Goal: Transaction & Acquisition: Purchase product/service

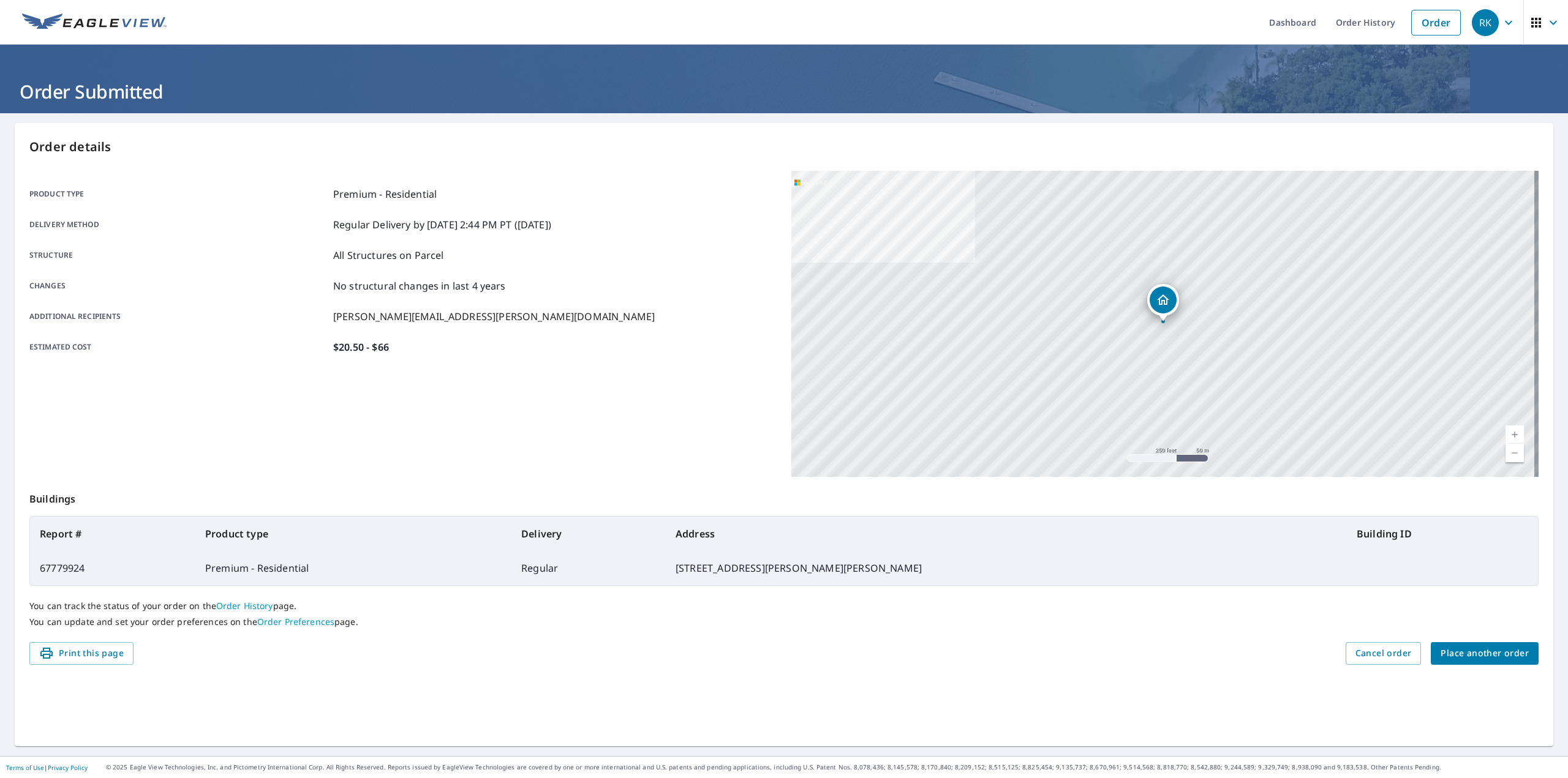
click at [708, 225] on div "Delivery method Regular Delivery by [DATE] 2:44 PM PT ([DATE])" at bounding box center [403, 225] width 747 height 15
click at [1500, 651] on span "Place another order" at bounding box center [1484, 653] width 88 height 15
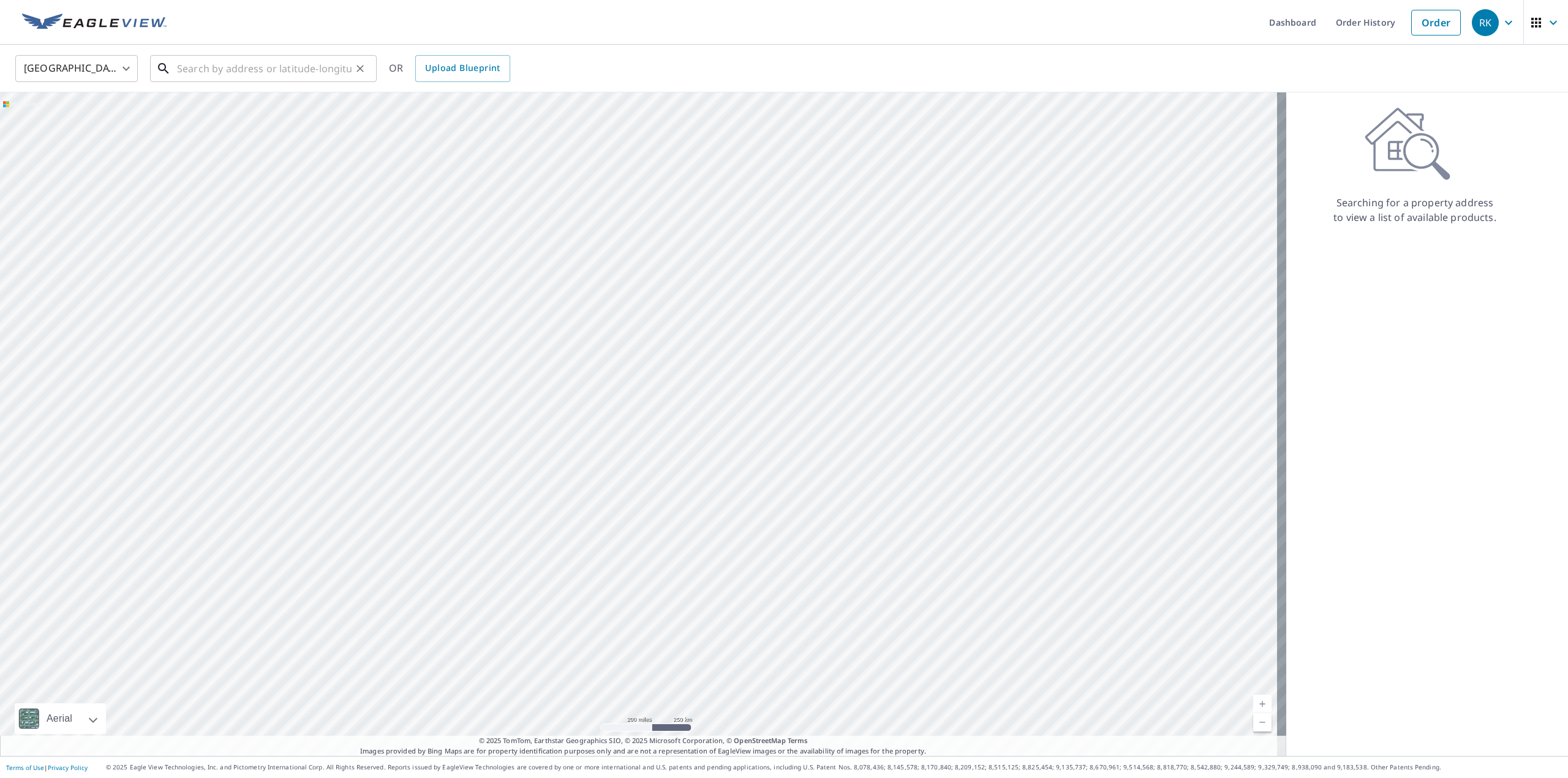
click at [302, 80] on input "text" at bounding box center [264, 68] width 175 height 34
click at [288, 98] on span "[STREET_ADDRESS]" at bounding box center [271, 104] width 192 height 15
type input "[STREET_ADDRESS][PERSON_NAME]"
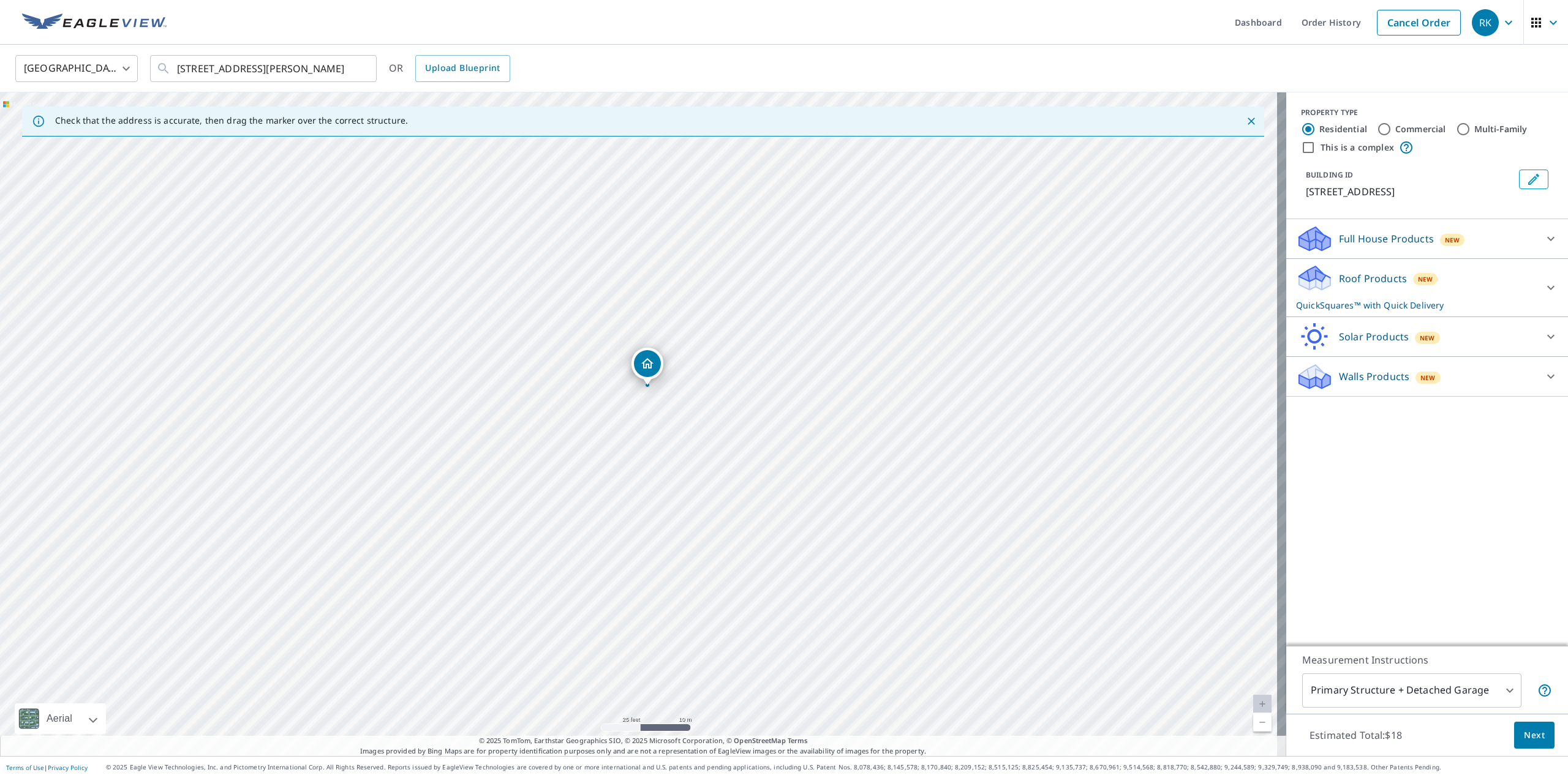
click at [1369, 276] on p "Roof Products" at bounding box center [1373, 279] width 68 height 15
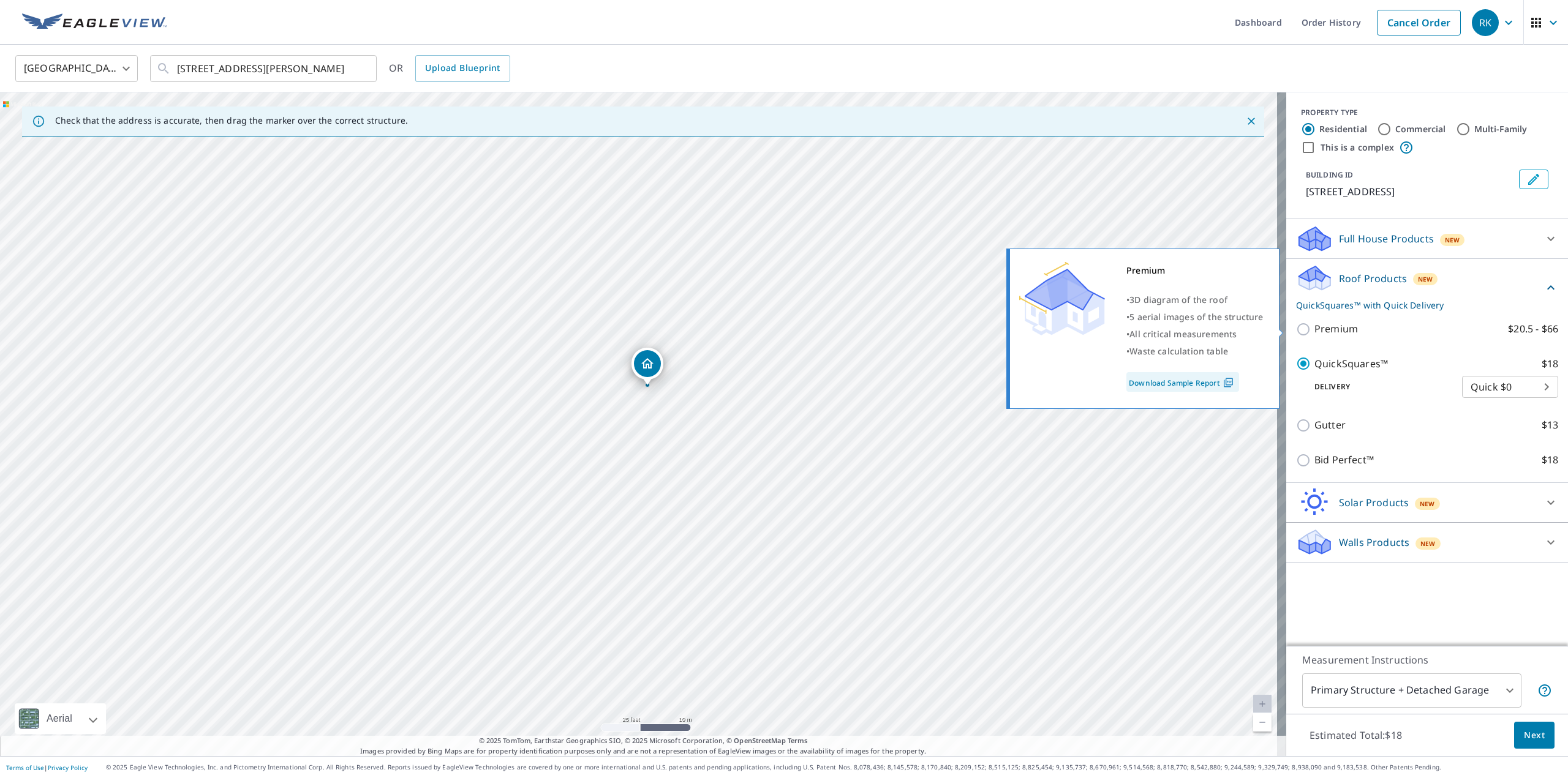
click at [1324, 323] on p "Premium" at bounding box center [1335, 329] width 43 height 15
click at [1314, 323] on input "Premium $20.5 - $66" at bounding box center [1304, 330] width 18 height 15
checkbox input "true"
checkbox input "false"
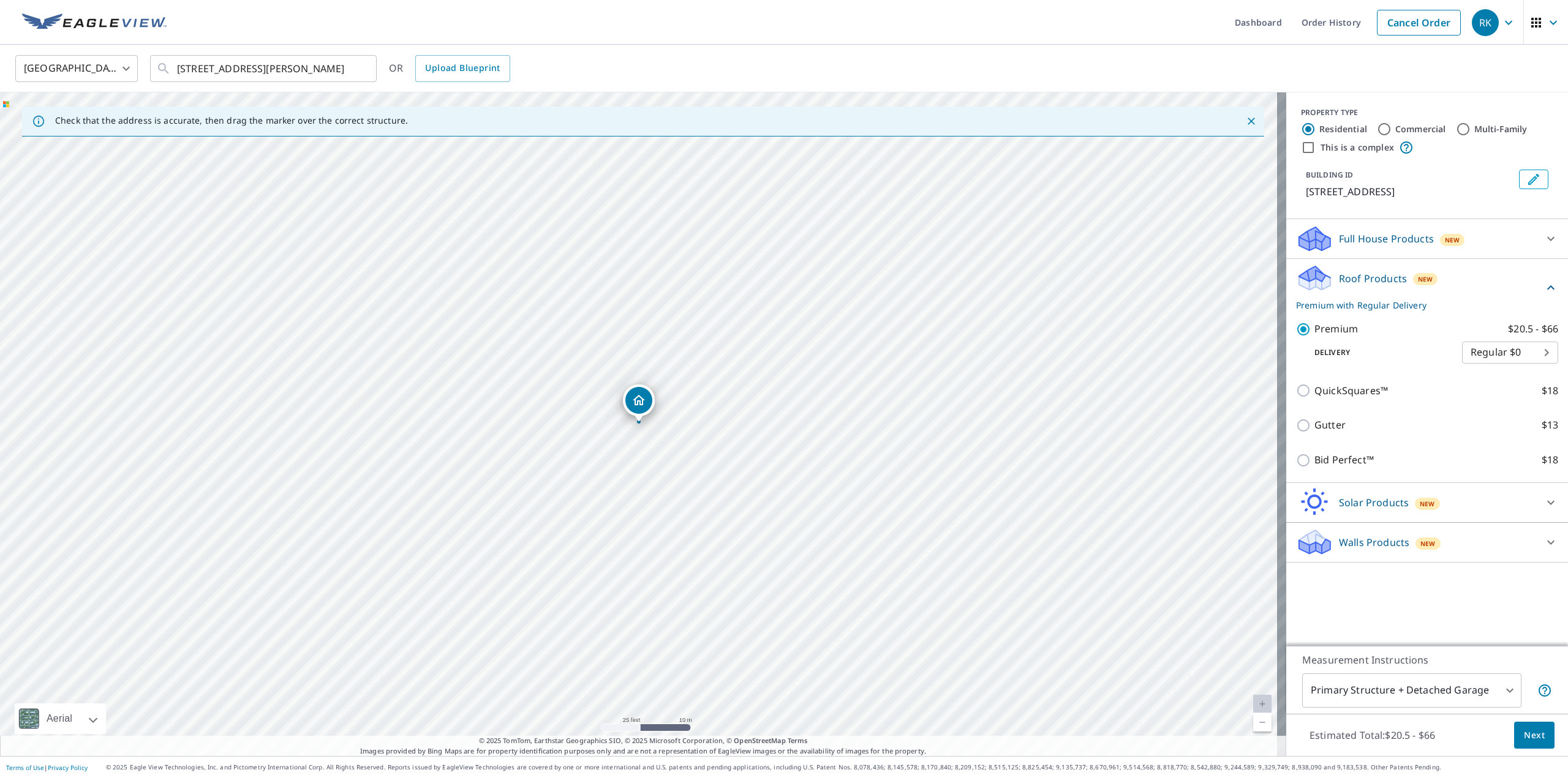
click at [1439, 689] on body "RK RK Dashboard Order History Cancel Order RK United States US ​ [STREET_ADDRES…" at bounding box center [784, 389] width 1568 height 778
click at [1417, 736] on li "All Structures on Parcel" at bounding box center [1402, 730] width 219 height 22
type input "3"
click at [1532, 746] on button "Next" at bounding box center [1533, 736] width 40 height 28
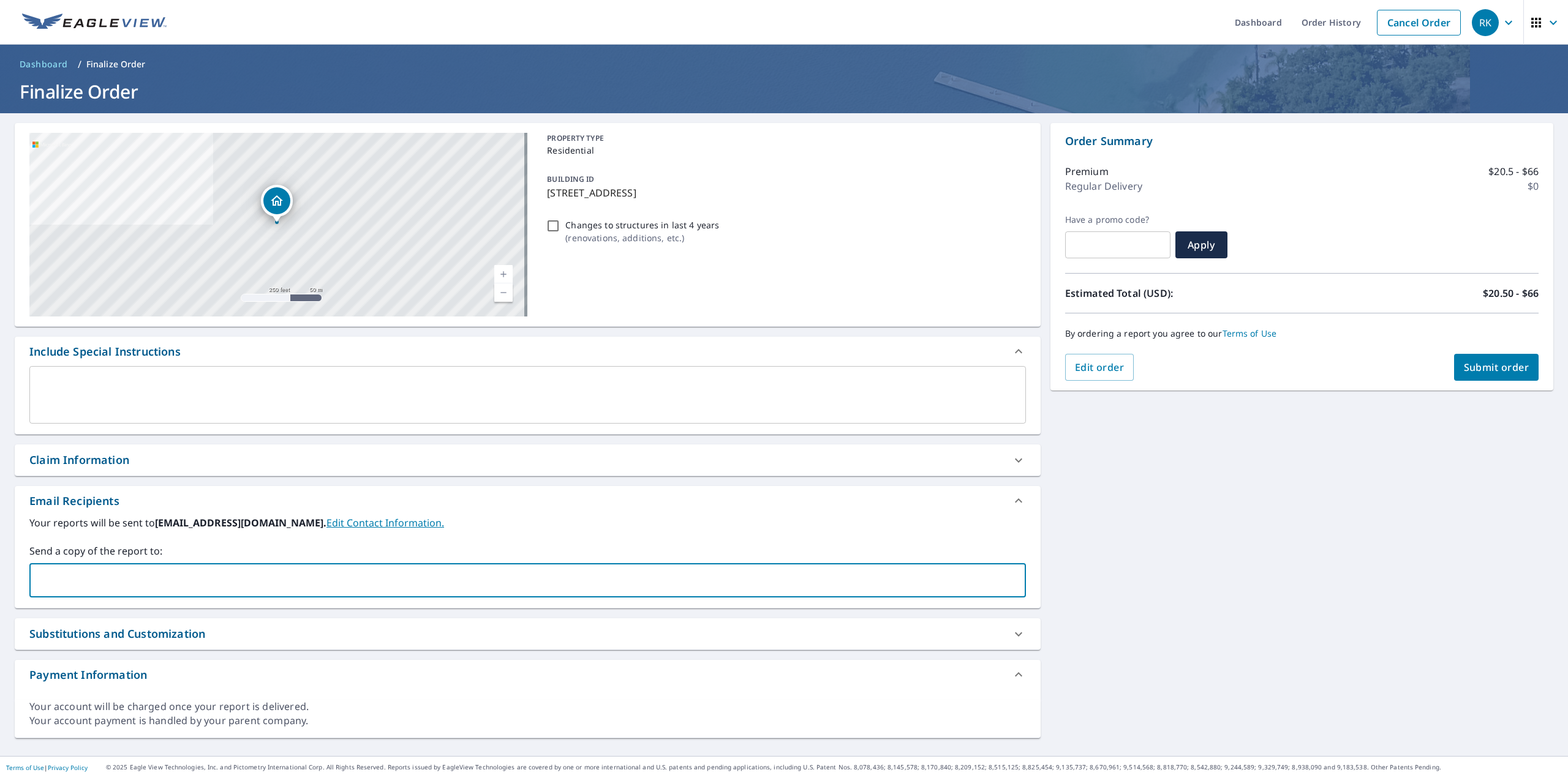
click at [182, 576] on input "text" at bounding box center [518, 581] width 967 height 23
type input "[PERSON_NAME][EMAIL_ADDRESS][PERSON_NAME][DOMAIN_NAME]"
click at [979, 536] on div "Your reports will be sent to [EMAIL_ADDRESS][DOMAIN_NAME]. Edit Contact Informa…" at bounding box center [527, 556] width 996 height 82
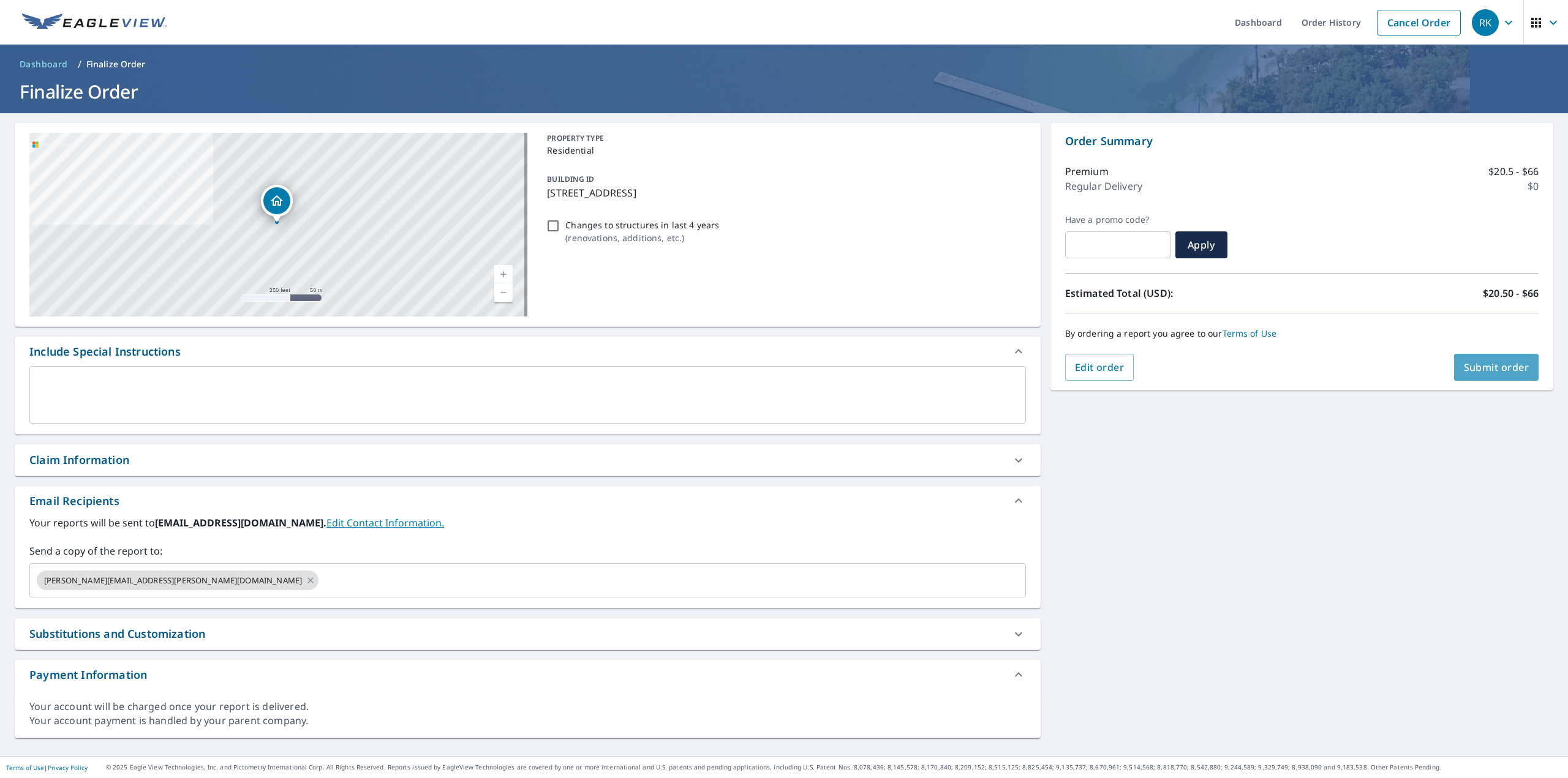
click at [1499, 366] on span "Submit order" at bounding box center [1496, 367] width 65 height 13
checkbox input "true"
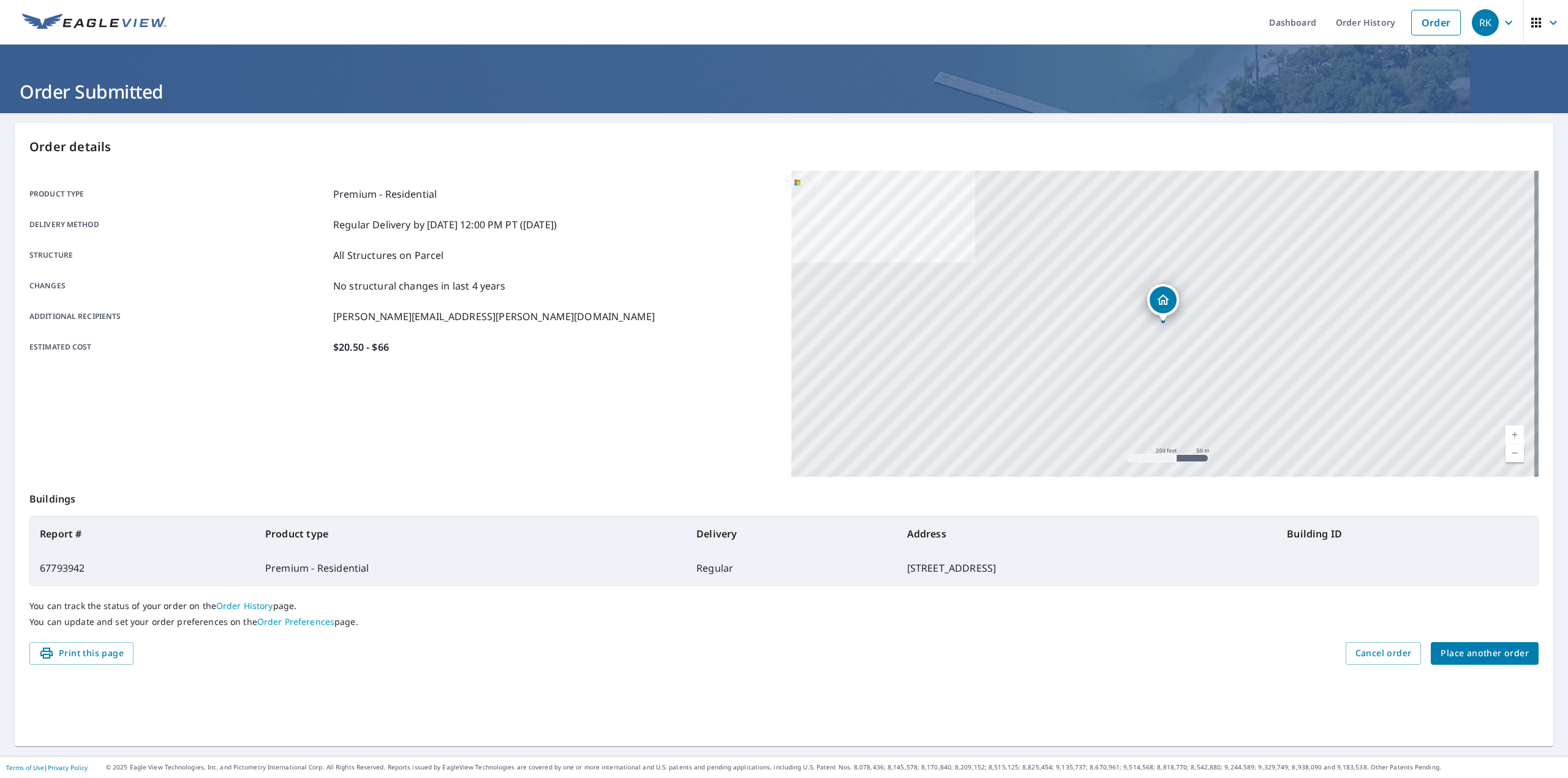
click at [770, 208] on div "Product type Premium - Residential Delivery method Regular Delivery by [DATE] 1…" at bounding box center [403, 270] width 747 height 168
